Goal: Task Accomplishment & Management: Manage account settings

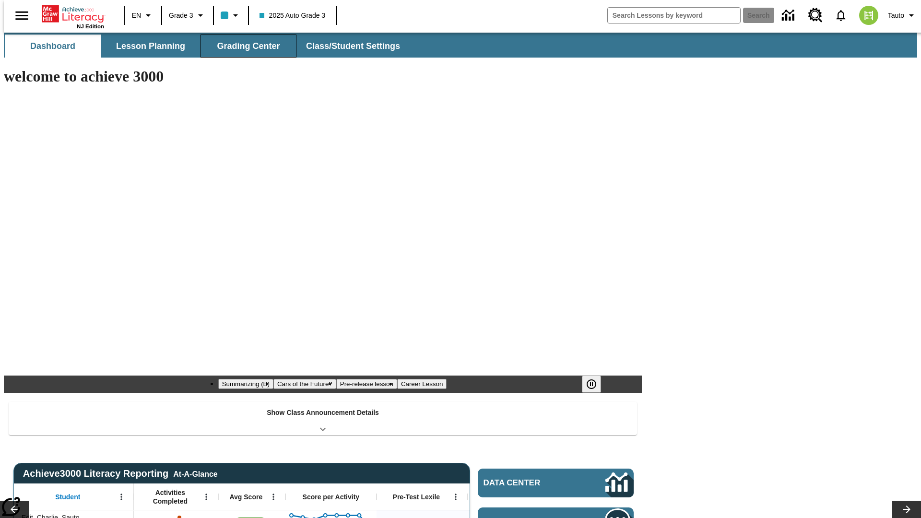
click at [245, 46] on span "Grading Center" at bounding box center [248, 46] width 63 height 11
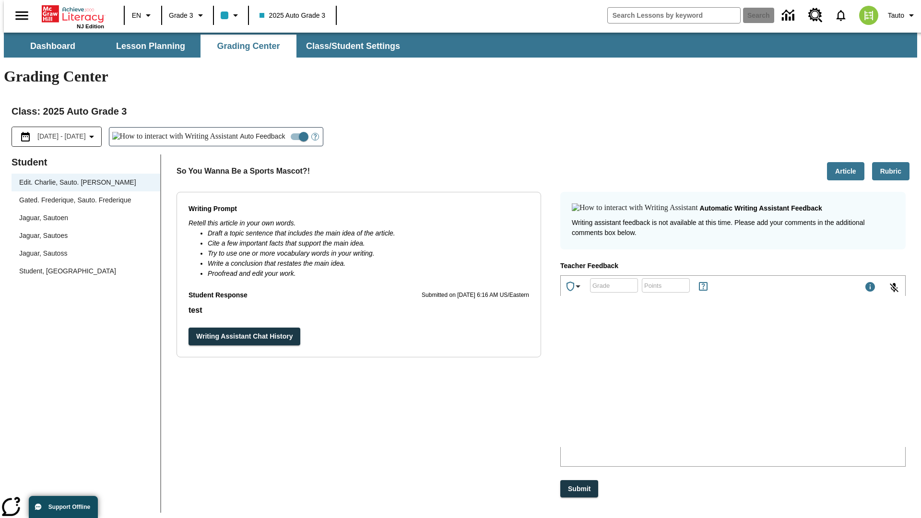
click at [83, 213] on div "Jaguar, Sautoen" at bounding box center [85, 218] width 133 height 10
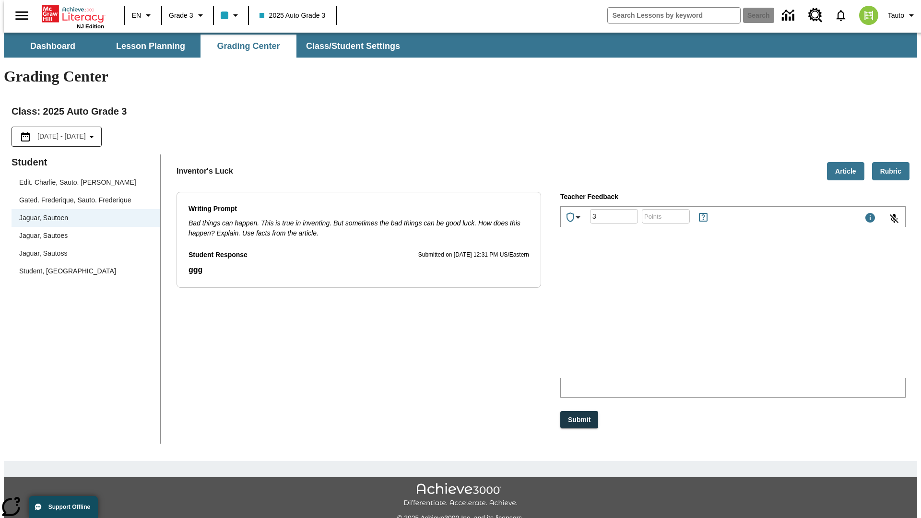
type input "3"
type input "10"
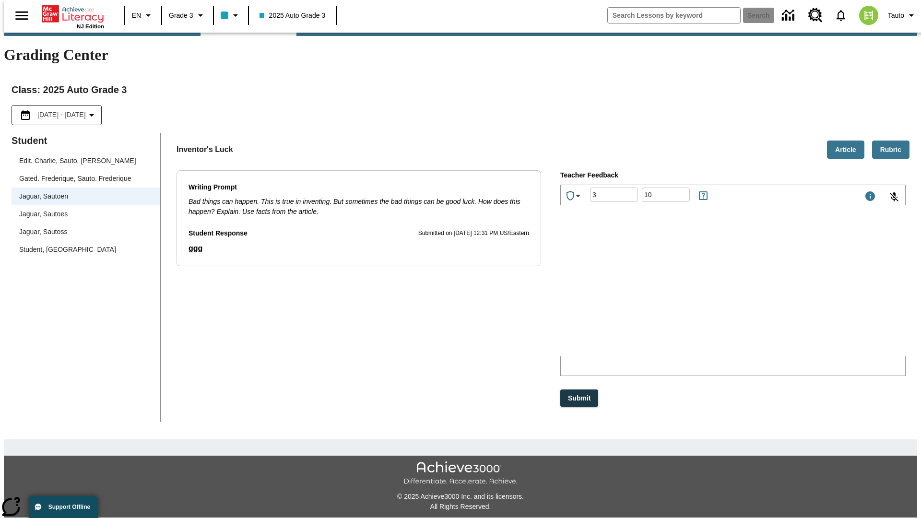
click at [701, 295] on p "Type your response here." at bounding box center [633, 293] width 136 height 9
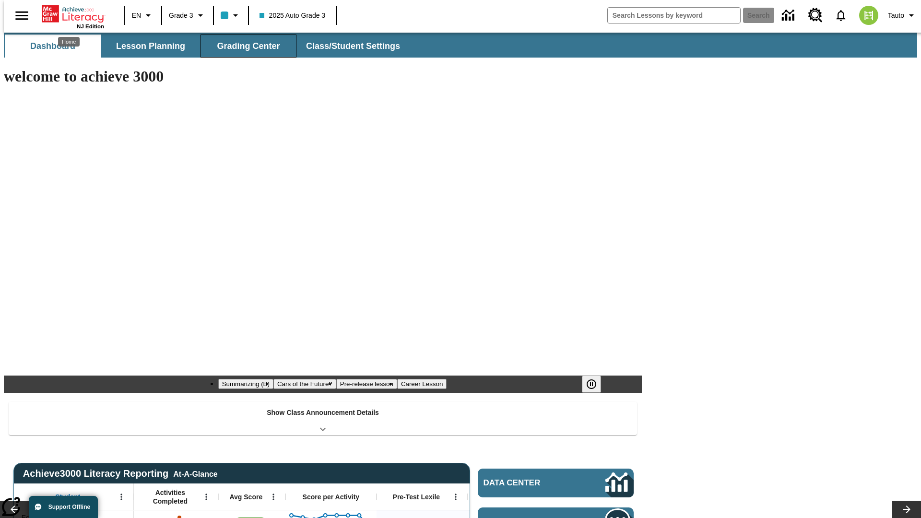
click at [245, 46] on span "Grading Center" at bounding box center [248, 46] width 63 height 11
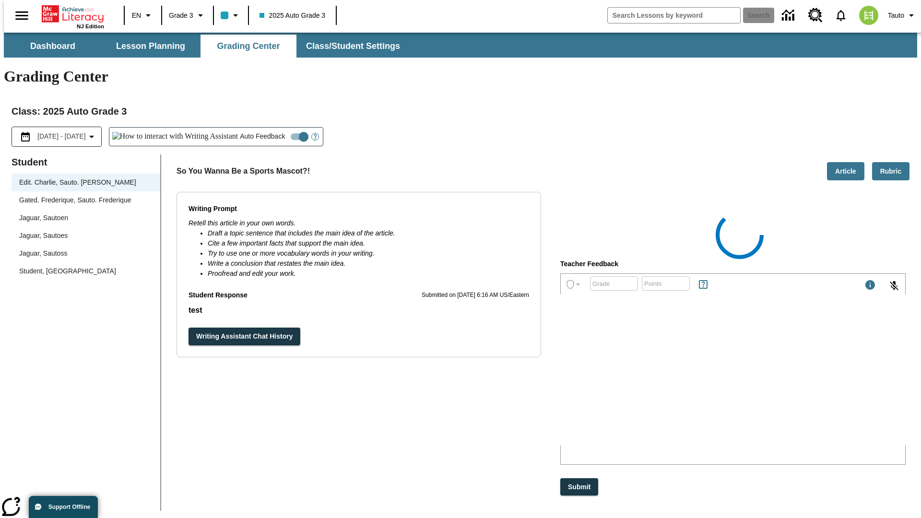
click at [83, 213] on div "Jaguar, Sautoen" at bounding box center [85, 218] width 133 height 10
